Goal: Transaction & Acquisition: Subscribe to service/newsletter

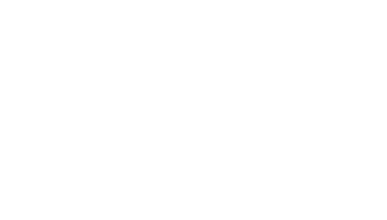
select select "*"
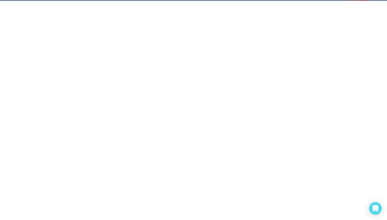
select select "*"
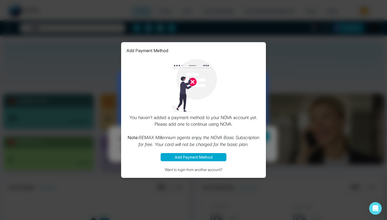
click at [286, 75] on div "Add Payment Method You haven't added a payment method to your NOVA account yet.…" at bounding box center [193, 110] width 387 height 220
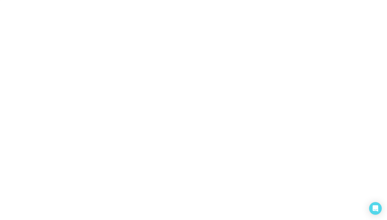
select select "*"
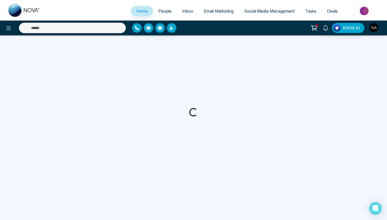
select select "*"
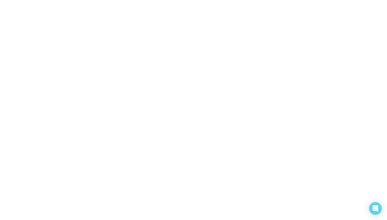
select select "*"
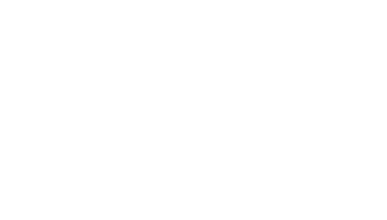
select select "*"
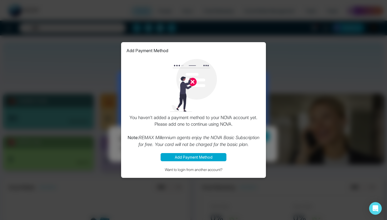
click at [294, 69] on div "Add Payment Method You haven't added a payment method to your NOVA account yet.…" at bounding box center [193, 110] width 387 height 220
click at [315, 37] on div "Add Payment Method You haven't added a payment method to your NOVA account yet.…" at bounding box center [193, 110] width 387 height 220
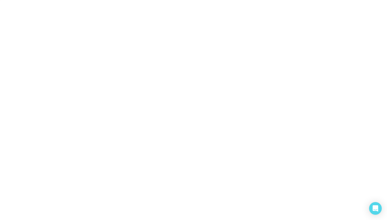
select select "*"
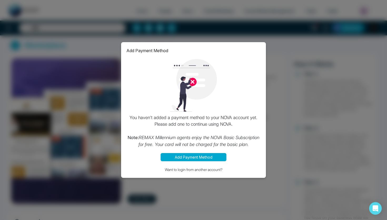
click at [172, 19] on div "Add Payment Method You haven't added a payment method to your NOVA account yet.…" at bounding box center [193, 110] width 387 height 220
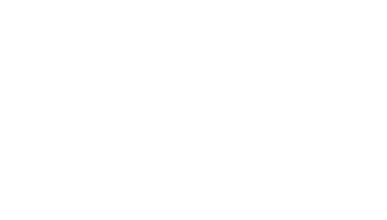
select select "*"
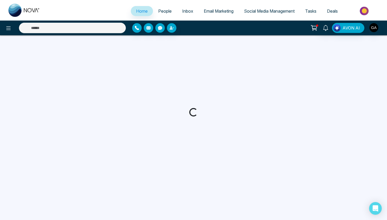
select select "*"
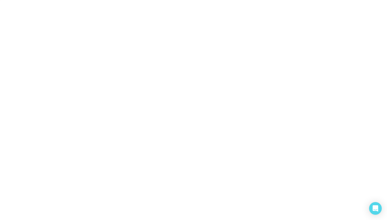
select select "*"
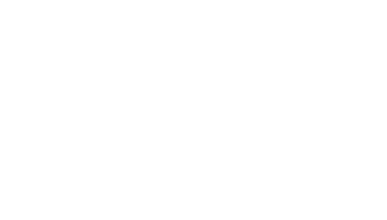
select select "*"
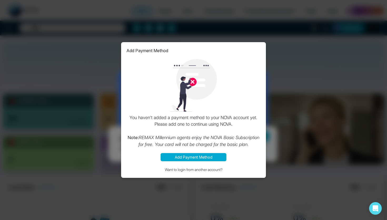
click at [107, 45] on div "Add Payment Method You haven't added a payment method to your NOVA account yet.…" at bounding box center [193, 110] width 387 height 220
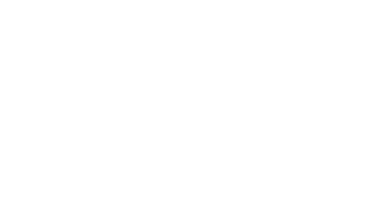
select select "*"
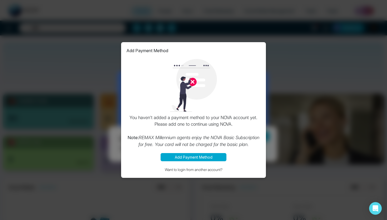
click at [316, 55] on div "Add Payment Method You haven't added a payment method to your NOVA account yet.…" at bounding box center [193, 110] width 387 height 220
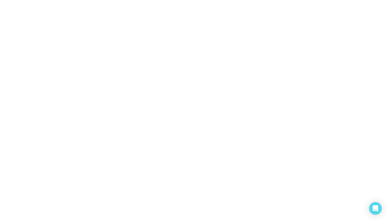
select select "*"
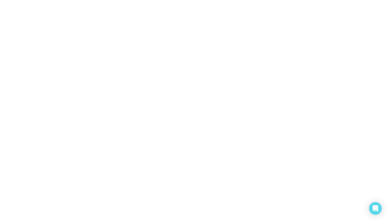
select select "*"
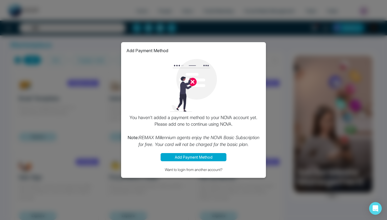
click at [190, 30] on div "Add Payment Method You haven't added a payment method to your NOVA account yet.…" at bounding box center [193, 110] width 387 height 220
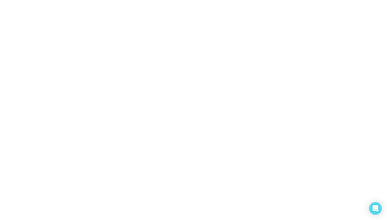
select select "*"
